Goal: Contribute content: Add original content to the website for others to see

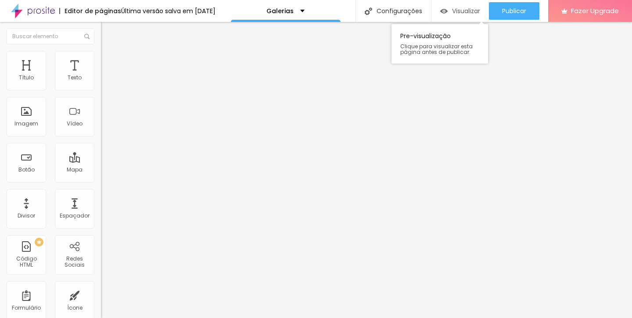
click at [436, 13] on button "Visualizar" at bounding box center [459, 11] width 57 height 18
click at [101, 205] on div "Editar Coluna Conteúdo Estilo Avançado Alinhamento" at bounding box center [151, 170] width 101 height 296
click at [101, 36] on button "Editar Coluna" at bounding box center [151, 32] width 101 height 20
click at [109, 62] on span "Avançado" at bounding box center [123, 65] width 29 height 7
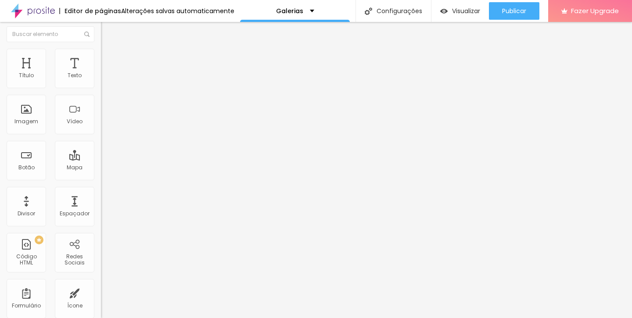
scroll to position [2, 0]
click at [109, 59] on span "Estilo" at bounding box center [116, 54] width 14 height 7
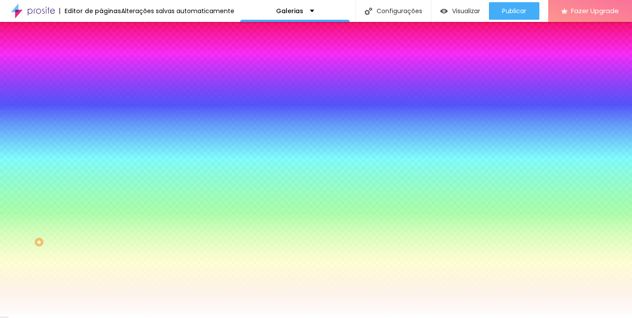
click at [101, 51] on li "Conteúdo" at bounding box center [151, 46] width 101 height 9
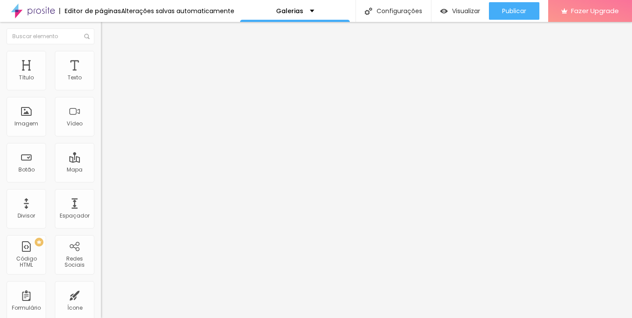
drag, startPoint x: 78, startPoint y: 155, endPoint x: 10, endPoint y: 36, distance: 136.9
click at [101, 36] on button "Editar Coluna" at bounding box center [151, 32] width 101 height 20
click at [101, 60] on li "Avançado" at bounding box center [151, 64] width 101 height 9
click at [101, 58] on li "Estilo" at bounding box center [151, 53] width 101 height 9
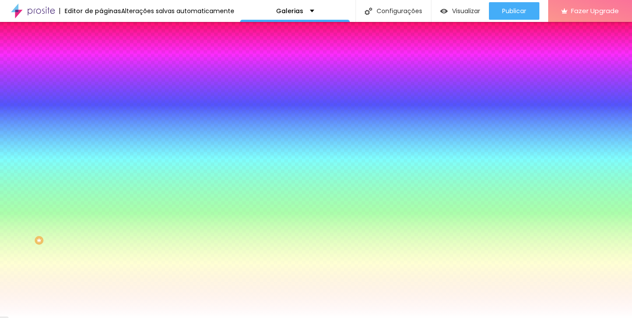
scroll to position [0, 0]
click at [101, 51] on li "Conteúdo" at bounding box center [151, 46] width 101 height 9
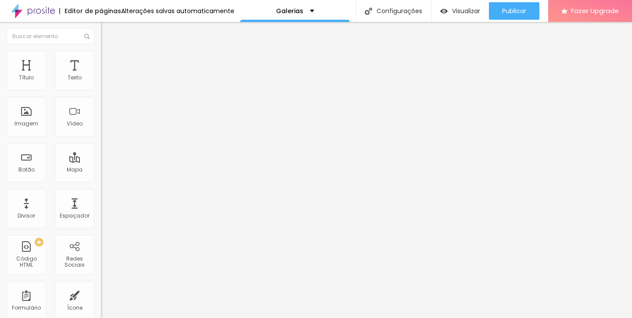
click at [107, 31] on img "button" at bounding box center [110, 32] width 7 height 7
click at [109, 61] on span "Avançado" at bounding box center [123, 56] width 29 height 7
click at [109, 52] on span "Estilo" at bounding box center [116, 47] width 14 height 7
click at [107, 32] on div "Editar Texto" at bounding box center [132, 32] width 50 height 7
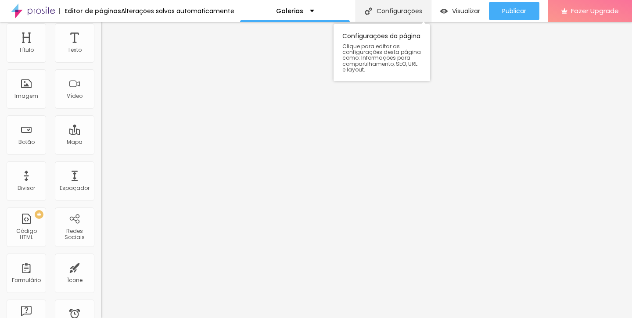
click at [376, 8] on div "Configurações" at bounding box center [392, 11] width 75 height 22
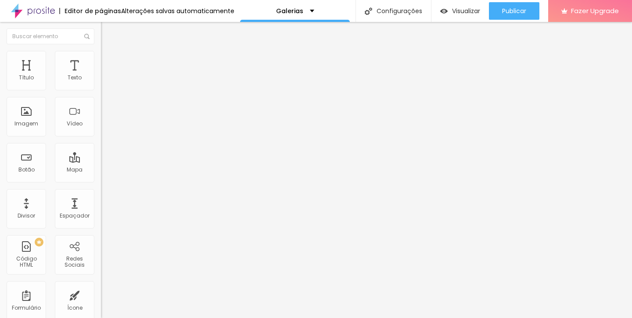
click at [101, 60] on li "Estilo" at bounding box center [151, 55] width 101 height 9
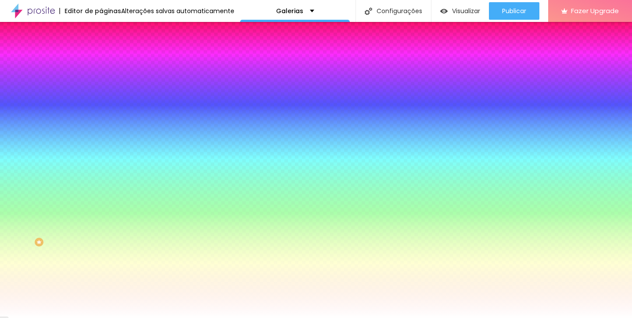
click at [109, 64] on span "Avançado" at bounding box center [123, 65] width 29 height 7
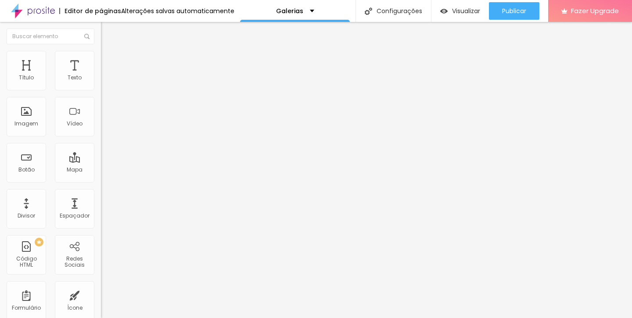
click at [101, 29] on button "Editar Coluna" at bounding box center [151, 32] width 101 height 20
click at [101, 36] on button "Editar Coluna" at bounding box center [151, 32] width 101 height 20
click at [31, 111] on div "Imagem" at bounding box center [26, 116] width 39 height 39
click at [101, 75] on span "Adicionar imagem" at bounding box center [129, 71] width 57 height 7
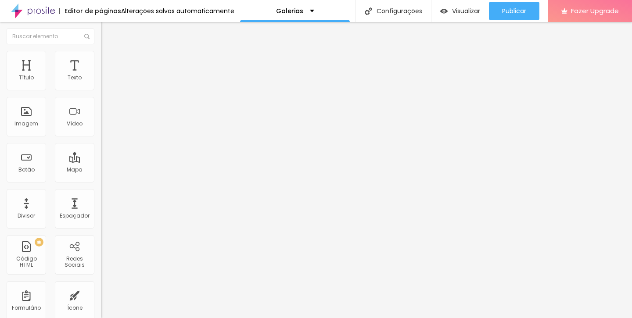
scroll to position [10, 0]
click at [101, 75] on span "Adicionar imagem" at bounding box center [129, 71] width 57 height 7
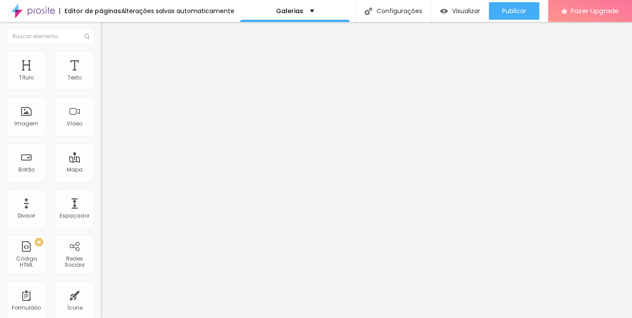
click at [101, 137] on span "Original" at bounding box center [111, 133] width 21 height 7
click at [101, 143] on span "Cinema" at bounding box center [112, 138] width 22 height 7
click at [107, 33] on img "button" at bounding box center [110, 32] width 7 height 7
click at [107, 34] on img "button" at bounding box center [110, 32] width 7 height 7
click at [101, 75] on span "Trocar imagem" at bounding box center [125, 71] width 48 height 7
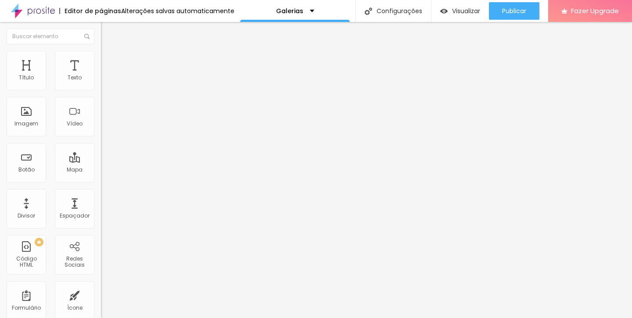
click at [101, 75] on span "Trocar imagem" at bounding box center [125, 71] width 48 height 7
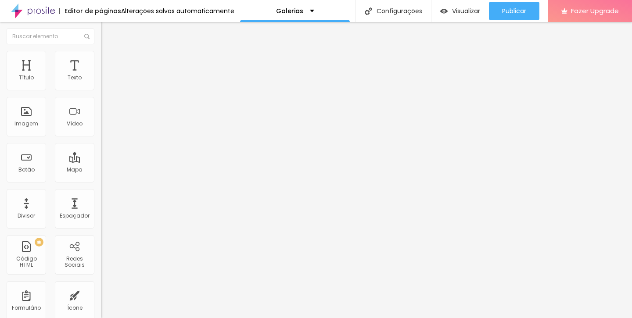
click at [101, 37] on button "Editar Imagem" at bounding box center [151, 32] width 101 height 20
click at [101, 75] on span "Trocar imagem" at bounding box center [125, 71] width 48 height 7
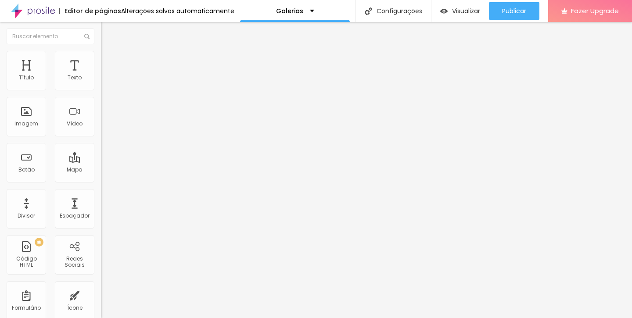
click at [101, 75] on span "Trocar imagem" at bounding box center [125, 71] width 48 height 7
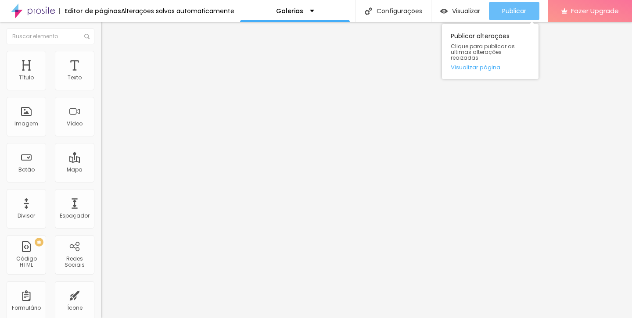
click at [528, 11] on button "Publicar" at bounding box center [514, 11] width 50 height 18
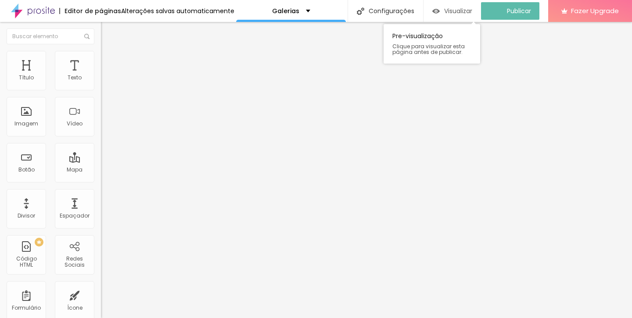
click at [464, 13] on span "Visualizar" at bounding box center [458, 10] width 28 height 7
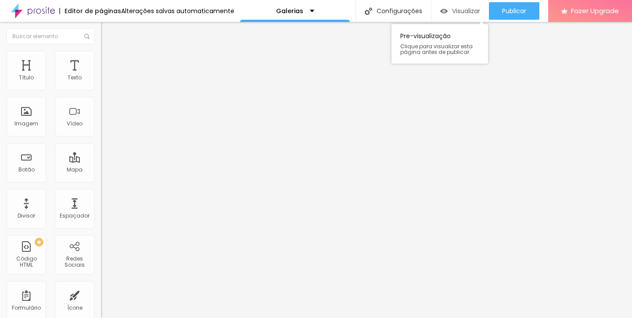
click at [453, 16] on div "Visualizar" at bounding box center [460, 11] width 40 height 18
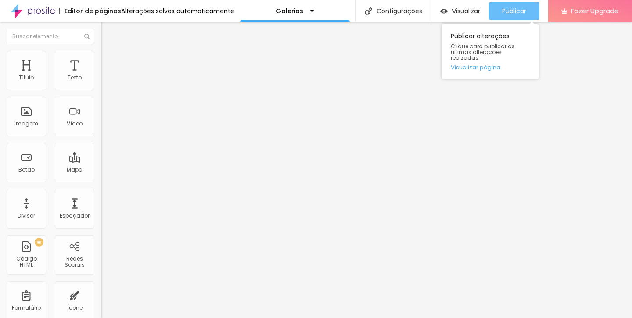
click at [523, 14] on span "Publicar" at bounding box center [514, 10] width 24 height 7
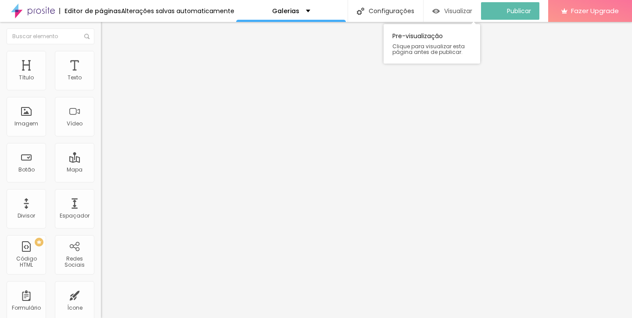
click at [462, 12] on span "Visualizar" at bounding box center [458, 10] width 28 height 7
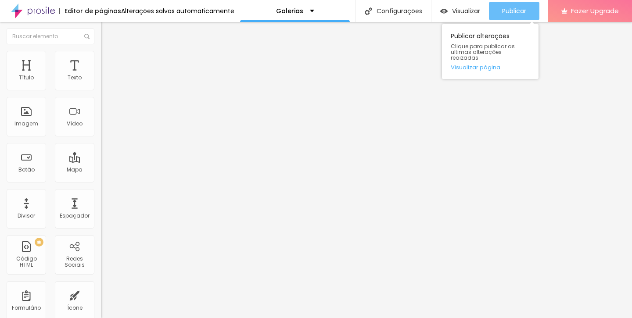
click at [507, 6] on div "Publicar" at bounding box center [514, 11] width 24 height 18
click at [505, 13] on span "Publicar" at bounding box center [514, 10] width 24 height 7
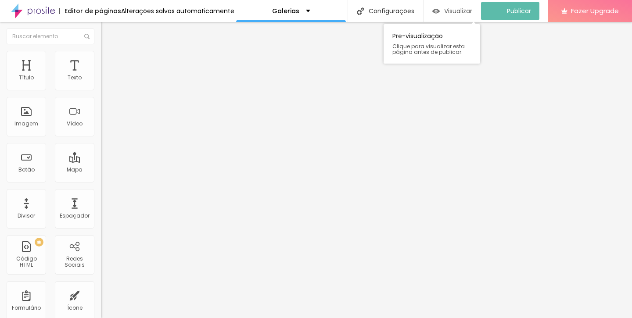
click at [452, 7] on span "Visualizar" at bounding box center [458, 10] width 28 height 7
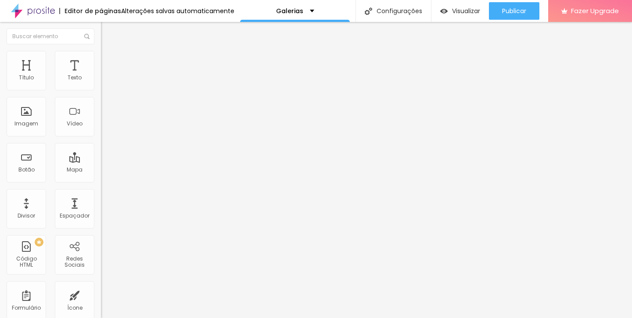
click at [109, 61] on span "Avançado" at bounding box center [123, 56] width 29 height 7
click at [45, 12] on img at bounding box center [33, 11] width 44 height 22
